Goal: Entertainment & Leisure: Consume media (video, audio)

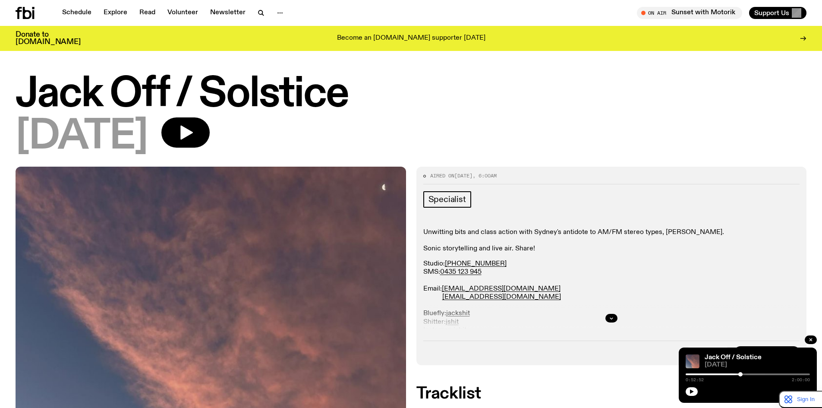
scroll to position [281, 0]
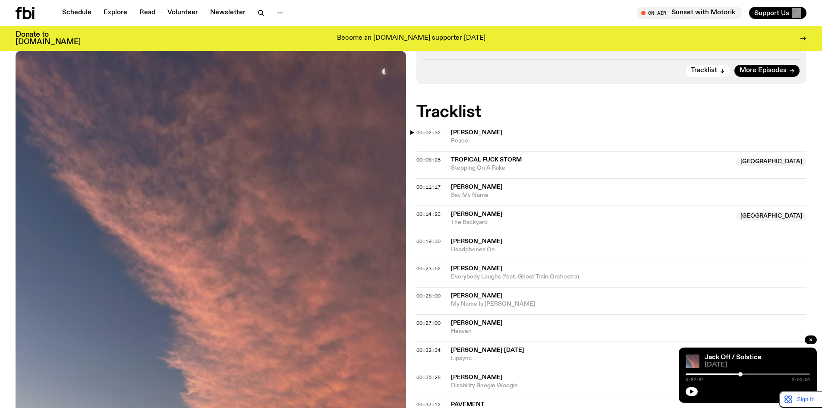
click at [424, 133] on span "00:02:32" at bounding box center [428, 132] width 24 height 7
click at [427, 158] on span "00:06:28" at bounding box center [428, 159] width 24 height 7
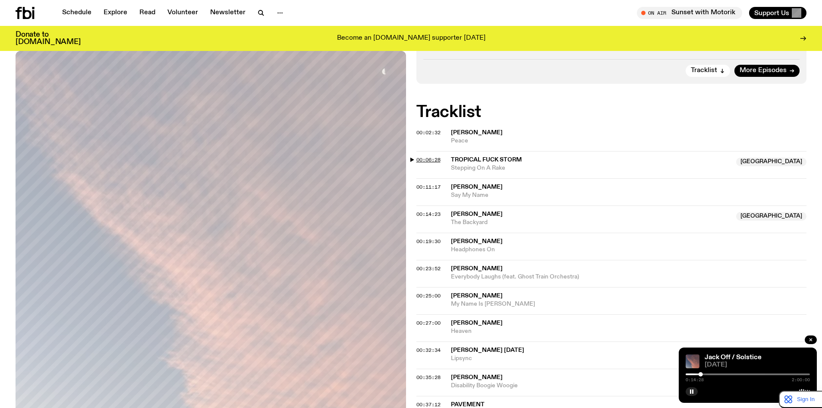
click at [434, 157] on span "00:06:28" at bounding box center [428, 159] width 24 height 7
click at [426, 185] on span "00:11:17" at bounding box center [428, 186] width 24 height 7
click at [467, 213] on span "[PERSON_NAME]" at bounding box center [477, 214] width 52 height 6
click at [435, 214] on span "00:14:23" at bounding box center [428, 214] width 24 height 7
click at [427, 240] on span "00:19:30" at bounding box center [428, 241] width 24 height 7
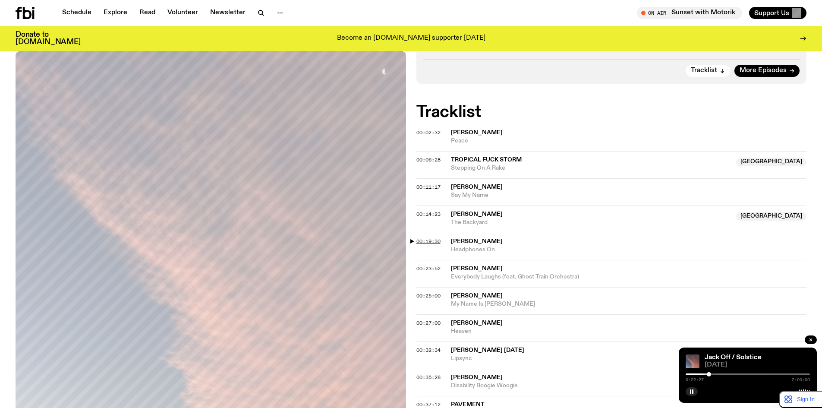
click at [432, 240] on span "00:19:30" at bounding box center [428, 241] width 24 height 7
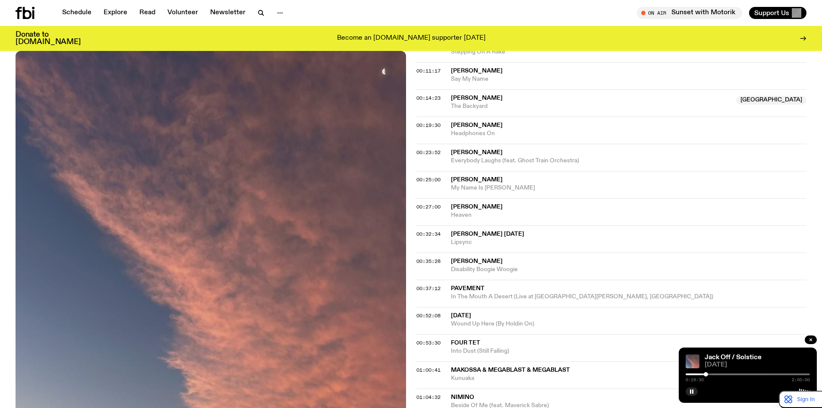
scroll to position [425, 0]
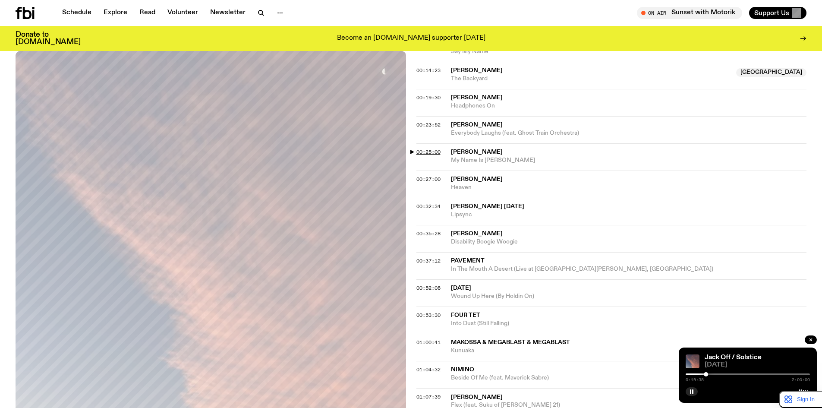
click at [435, 151] on span "00:25:00" at bounding box center [428, 151] width 24 height 7
click at [432, 152] on span "00:25:00" at bounding box center [428, 151] width 24 height 7
click at [424, 179] on span "00:27:00" at bounding box center [428, 179] width 24 height 7
click at [428, 151] on span "00:25:00" at bounding box center [428, 151] width 24 height 7
click at [430, 178] on span "00:27:00" at bounding box center [428, 179] width 24 height 7
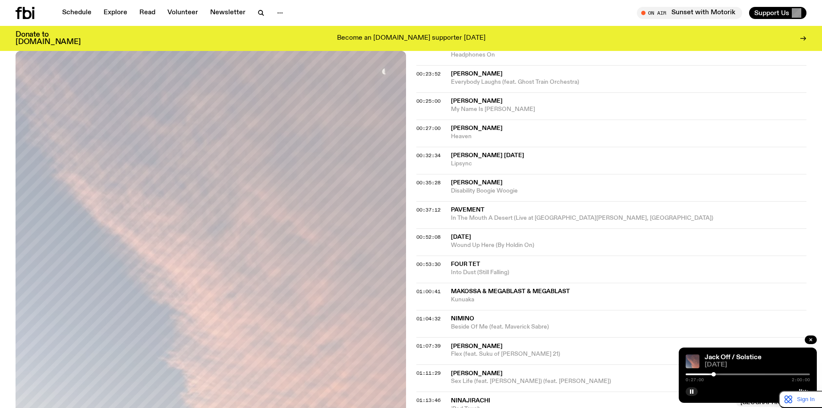
scroll to position [497, 0]
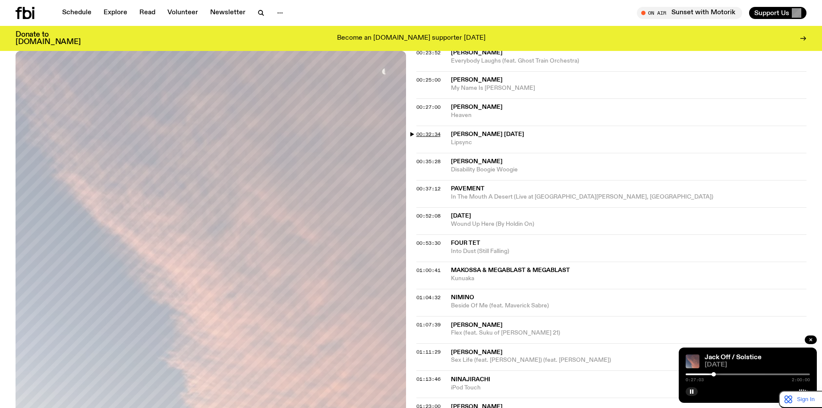
click at [429, 137] on span "00:32:34" at bounding box center [428, 134] width 24 height 7
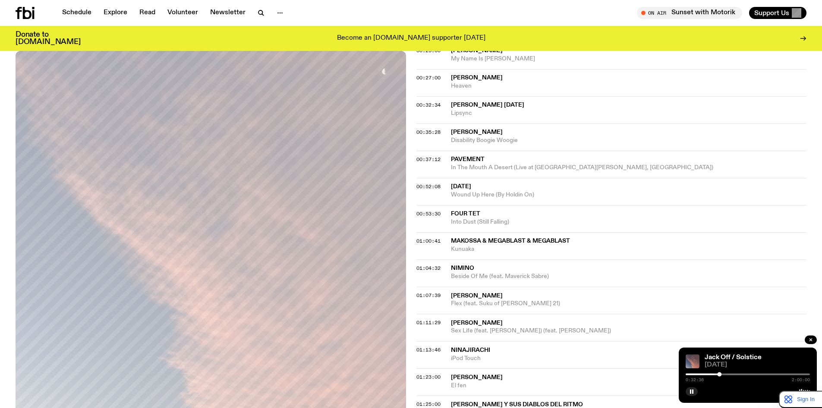
scroll to position [569, 0]
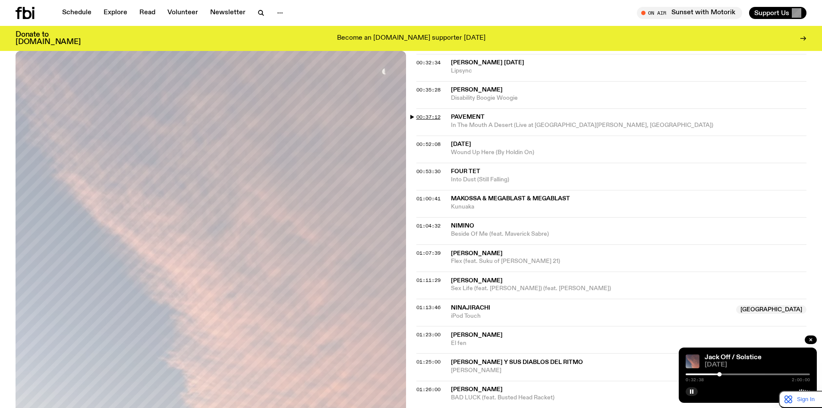
click at [428, 115] on span "00:37:12" at bounding box center [428, 116] width 24 height 7
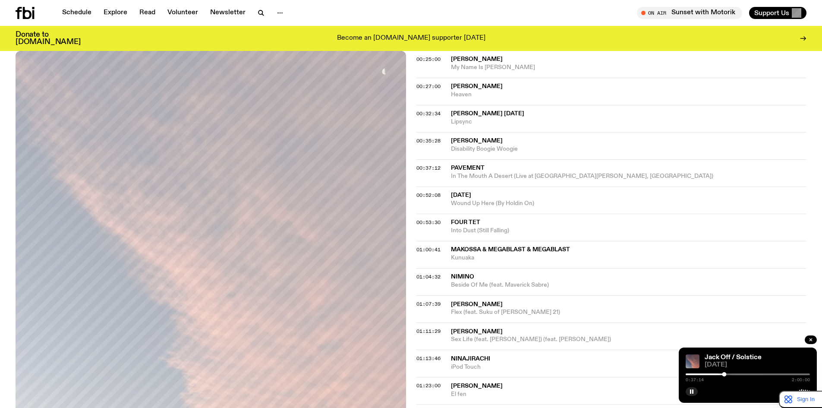
scroll to position [497, 0]
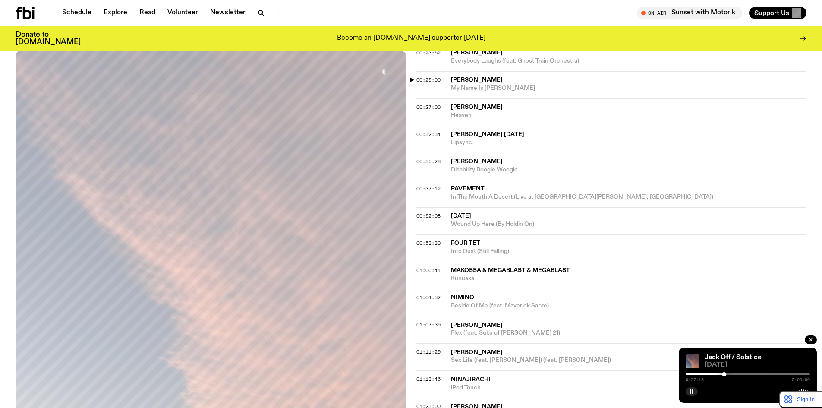
click at [432, 81] on span "00:25:00" at bounding box center [428, 79] width 24 height 7
click at [433, 135] on span "00:32:34" at bounding box center [428, 134] width 24 height 7
click at [426, 161] on span "00:35:28" at bounding box center [428, 161] width 24 height 7
click at [426, 187] on span "00:37:12" at bounding box center [428, 188] width 24 height 7
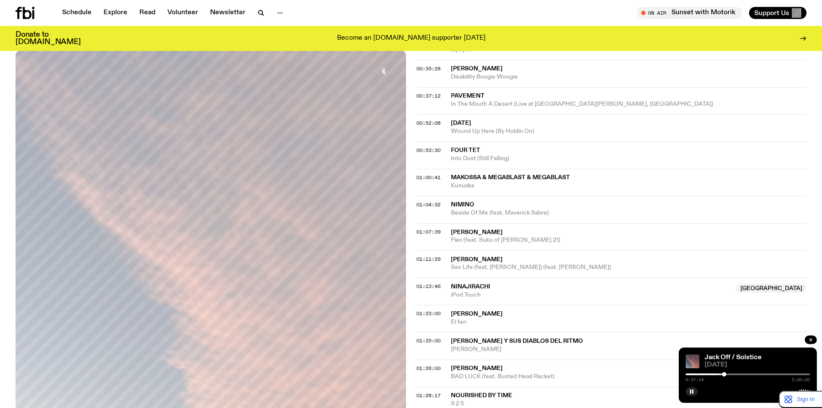
scroll to position [569, 0]
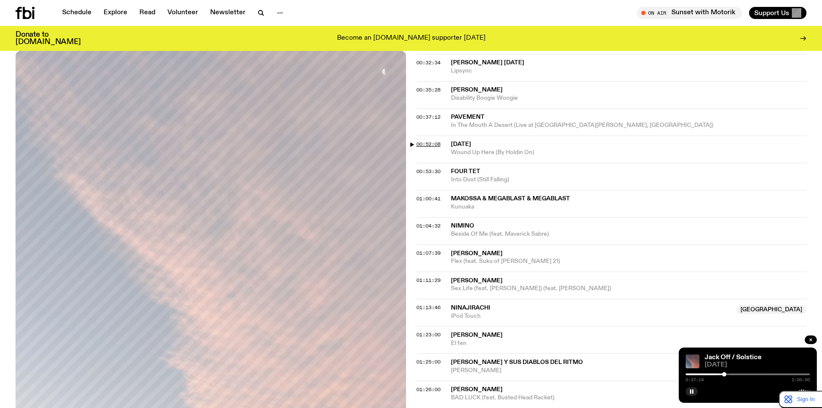
click at [427, 142] on span "00:52:08" at bounding box center [428, 144] width 24 height 7
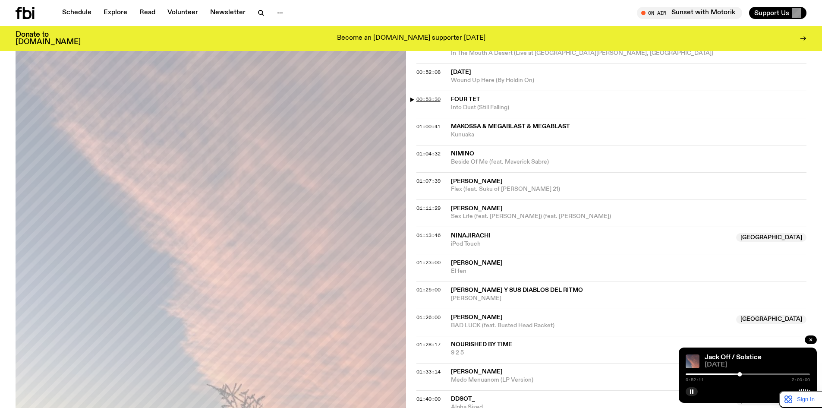
click at [433, 101] on span "00:53:30" at bounding box center [428, 99] width 24 height 7
